Goal: Check status: Check status

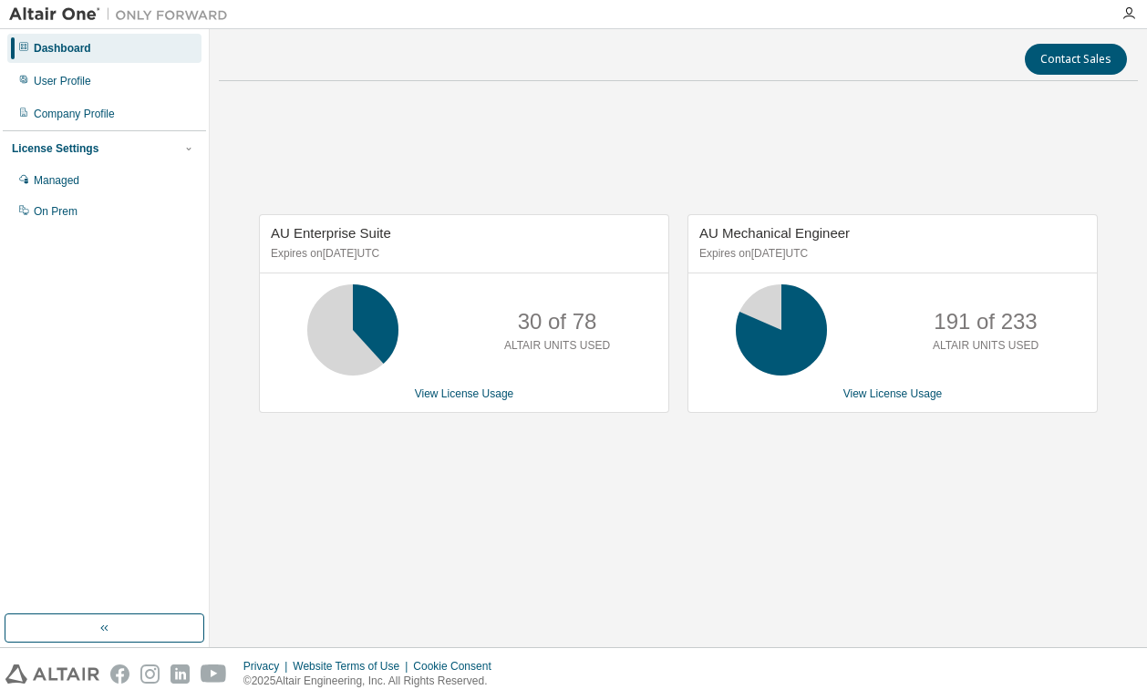
click at [388, 137] on div "AU Enterprise Suite Expires on [DATE] UTC 30 of 78 ALTAIR UNITS USED View Licen…" at bounding box center [678, 323] width 919 height 455
